Goal: Task Accomplishment & Management: Manage account settings

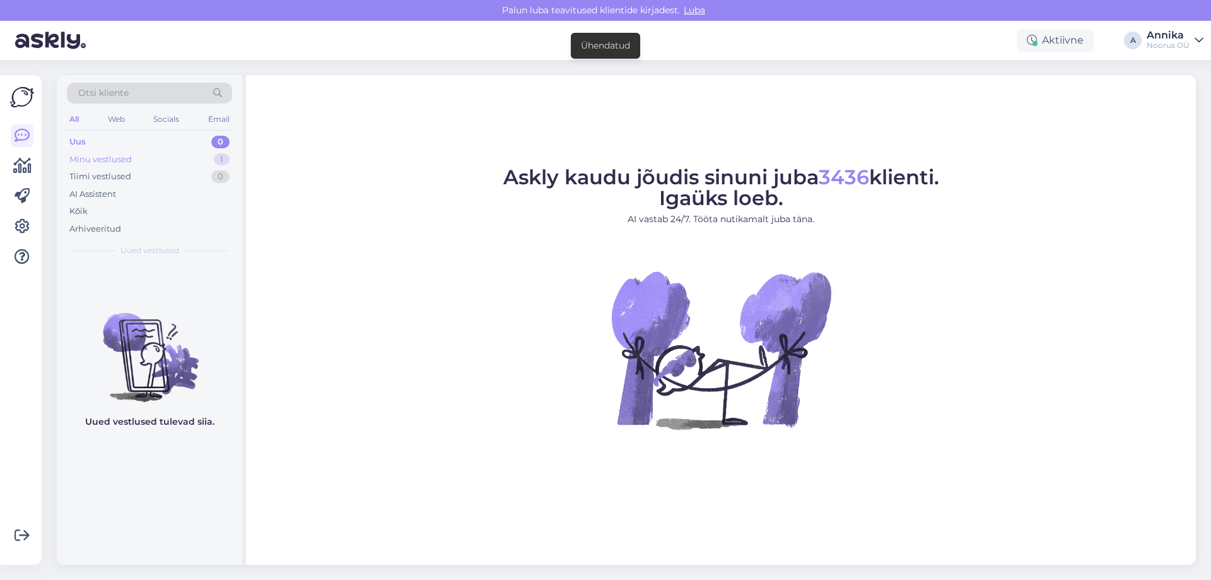
click at [139, 165] on div "Minu vestlused 1" at bounding box center [149, 160] width 165 height 18
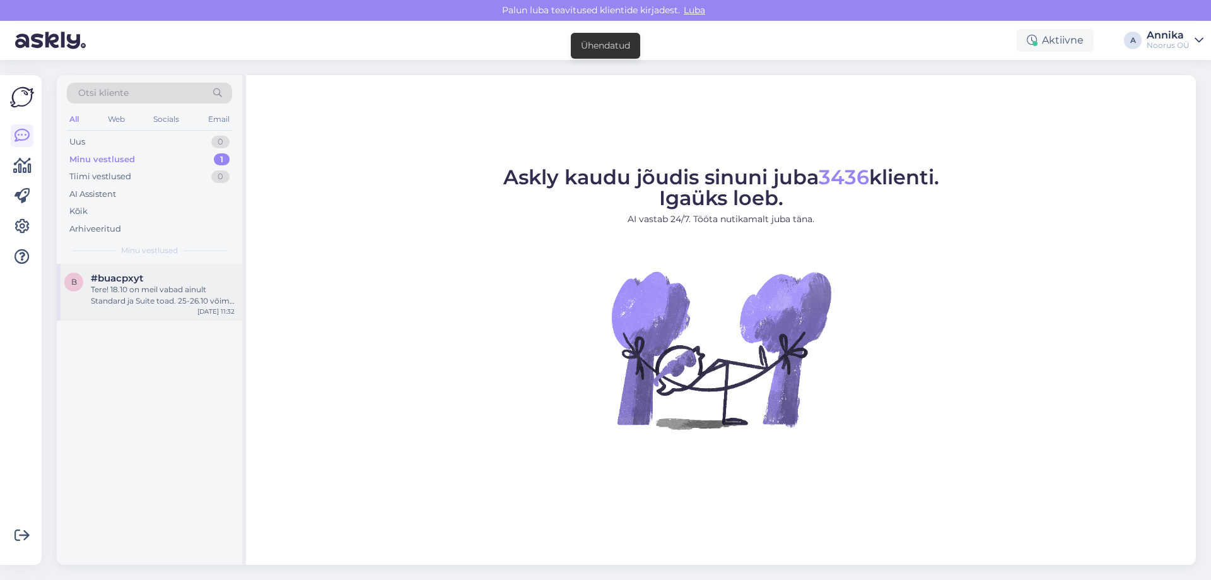
click at [130, 300] on div "Tere! 18.10 on meil vabad ainult Standard ja Suite toad. 25-26.10 võime pakkuda…" at bounding box center [163, 295] width 144 height 23
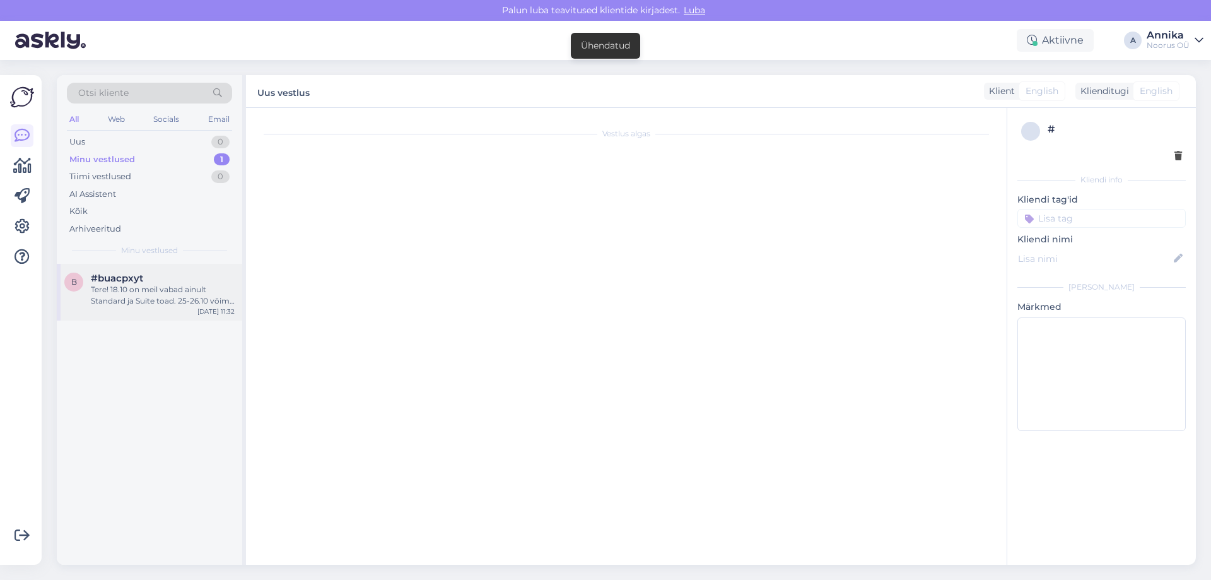
scroll to position [643, 0]
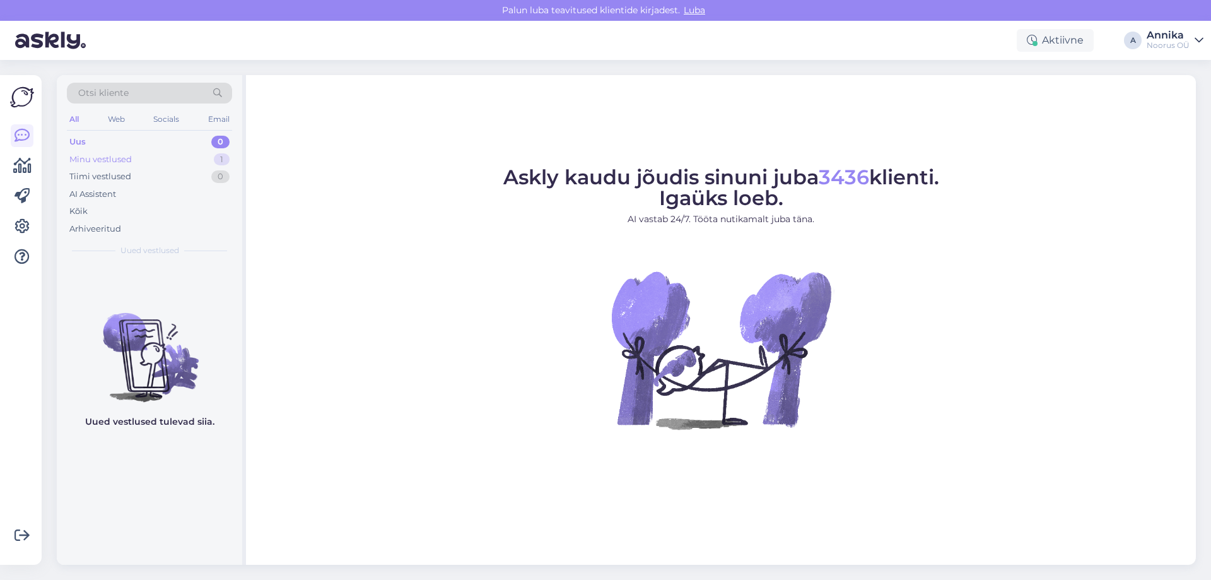
click at [127, 159] on div "Minu vestlused" at bounding box center [100, 159] width 62 height 13
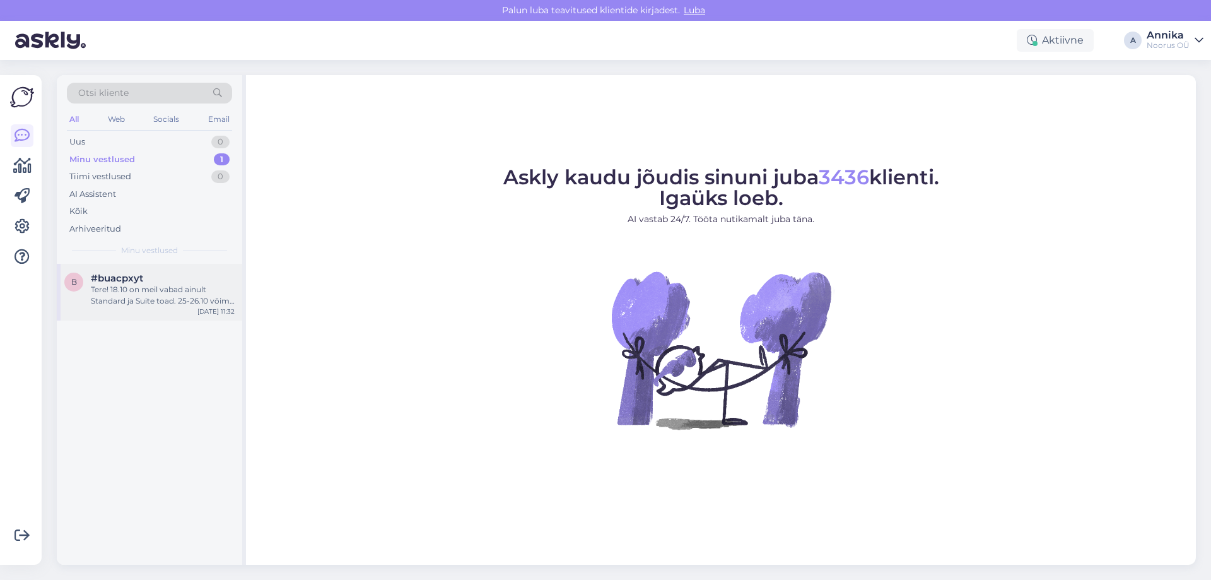
click at [134, 275] on span "#buacpxyt" at bounding box center [117, 277] width 52 height 11
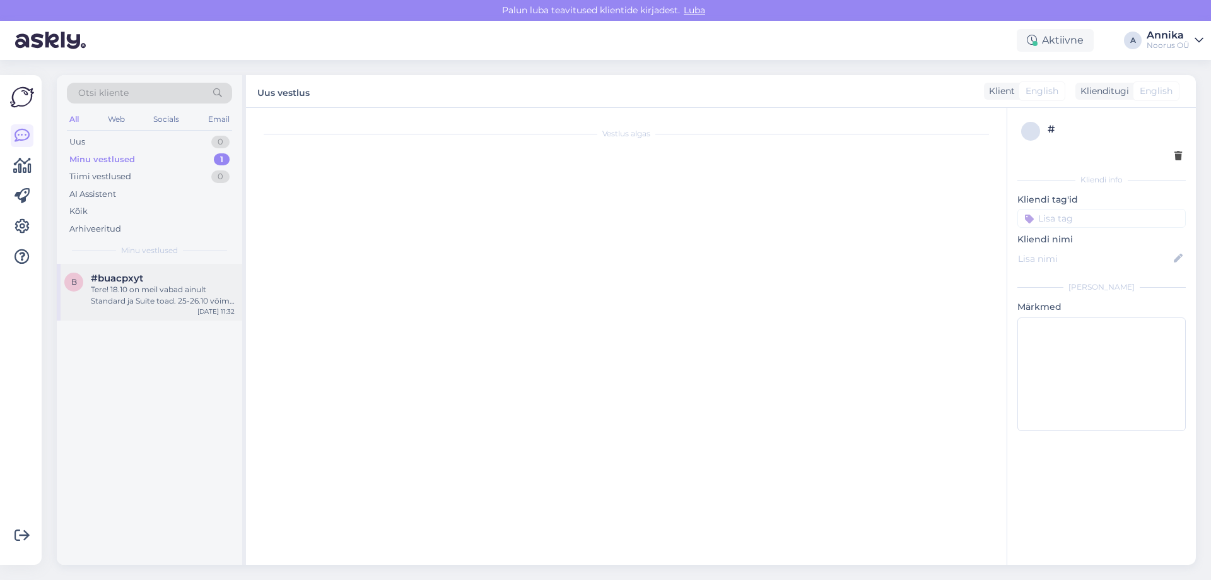
scroll to position [643, 0]
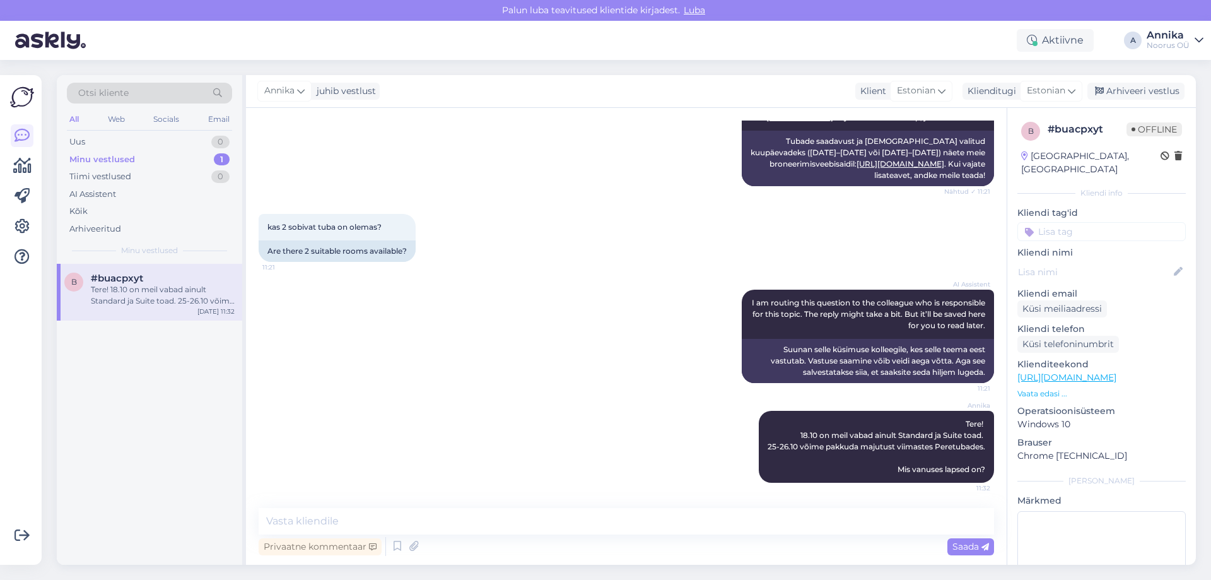
click at [1109, 82] on div "[PERSON_NAME] vestlust Klient [DEMOGRAPHIC_DATA] Klienditugi Estonian Arhiveeri…" at bounding box center [721, 91] width 950 height 33
click at [1108, 91] on div "Arhiveeri vestlus" at bounding box center [1135, 91] width 97 height 17
